Goal: Task Accomplishment & Management: Manage account settings

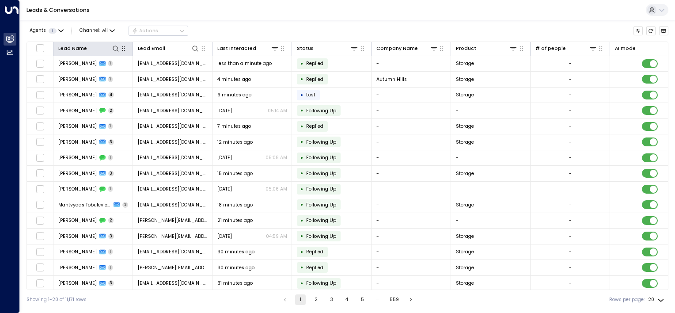
click at [122, 48] on icon "button" at bounding box center [123, 48] width 7 height 7
click at [114, 50] on icon at bounding box center [116, 48] width 6 height 6
type input "****"
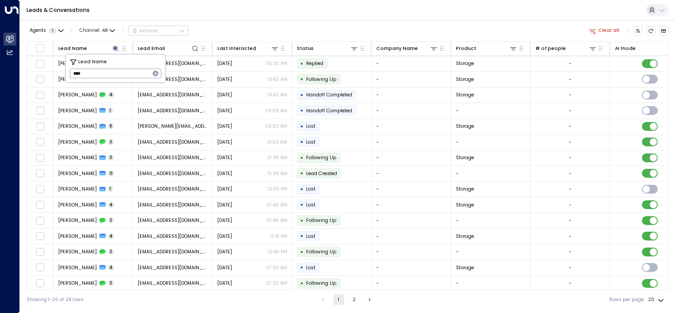
click at [362, 16] on div "Leads & Conversations" at bounding box center [347, 10] width 655 height 20
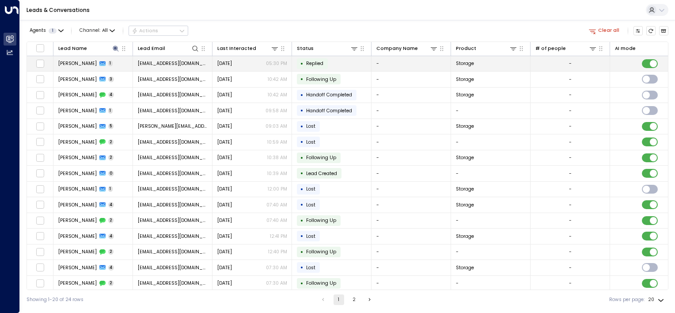
click at [207, 60] on td "[EMAIL_ADDRESS][DOMAIN_NAME]" at bounding box center [172, 63] width 79 height 15
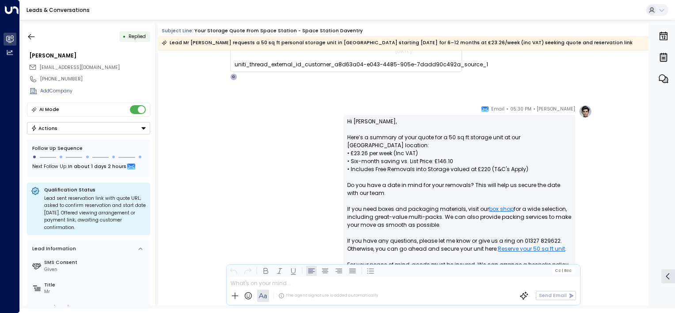
scroll to position [28, 0]
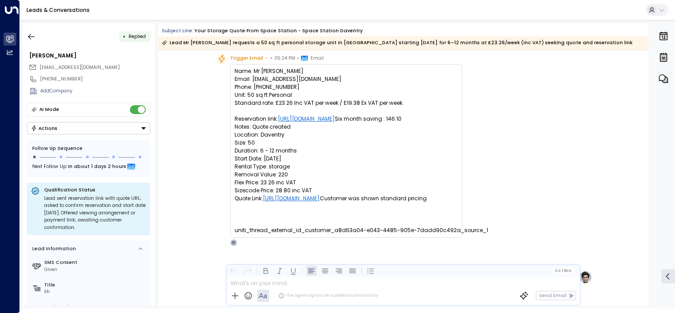
click at [97, 126] on button "Actions" at bounding box center [88, 128] width 123 height 12
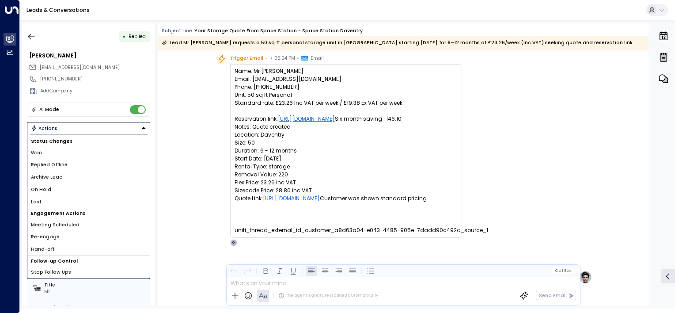
click at [88, 166] on li "Replied Offline" at bounding box center [88, 164] width 122 height 12
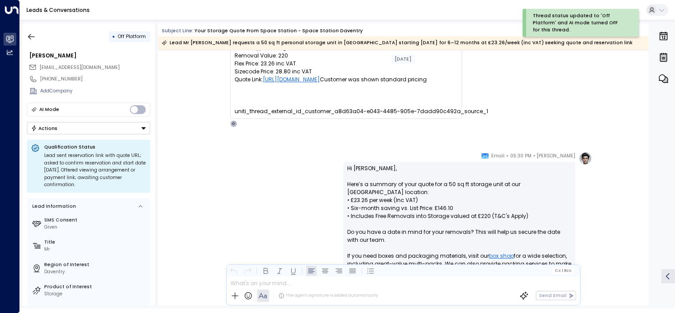
scroll to position [33, 0]
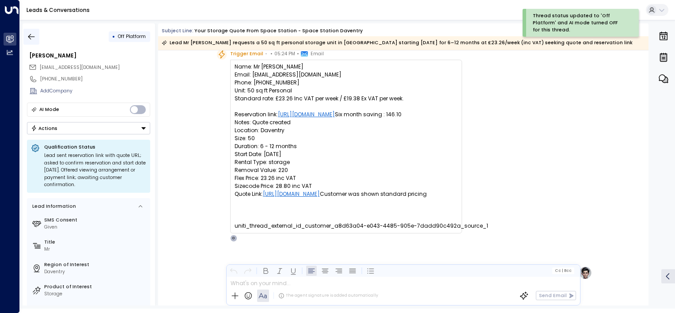
click at [34, 32] on icon "button" at bounding box center [31, 36] width 9 height 9
